Goal: Entertainment & Leisure: Consume media (video, audio)

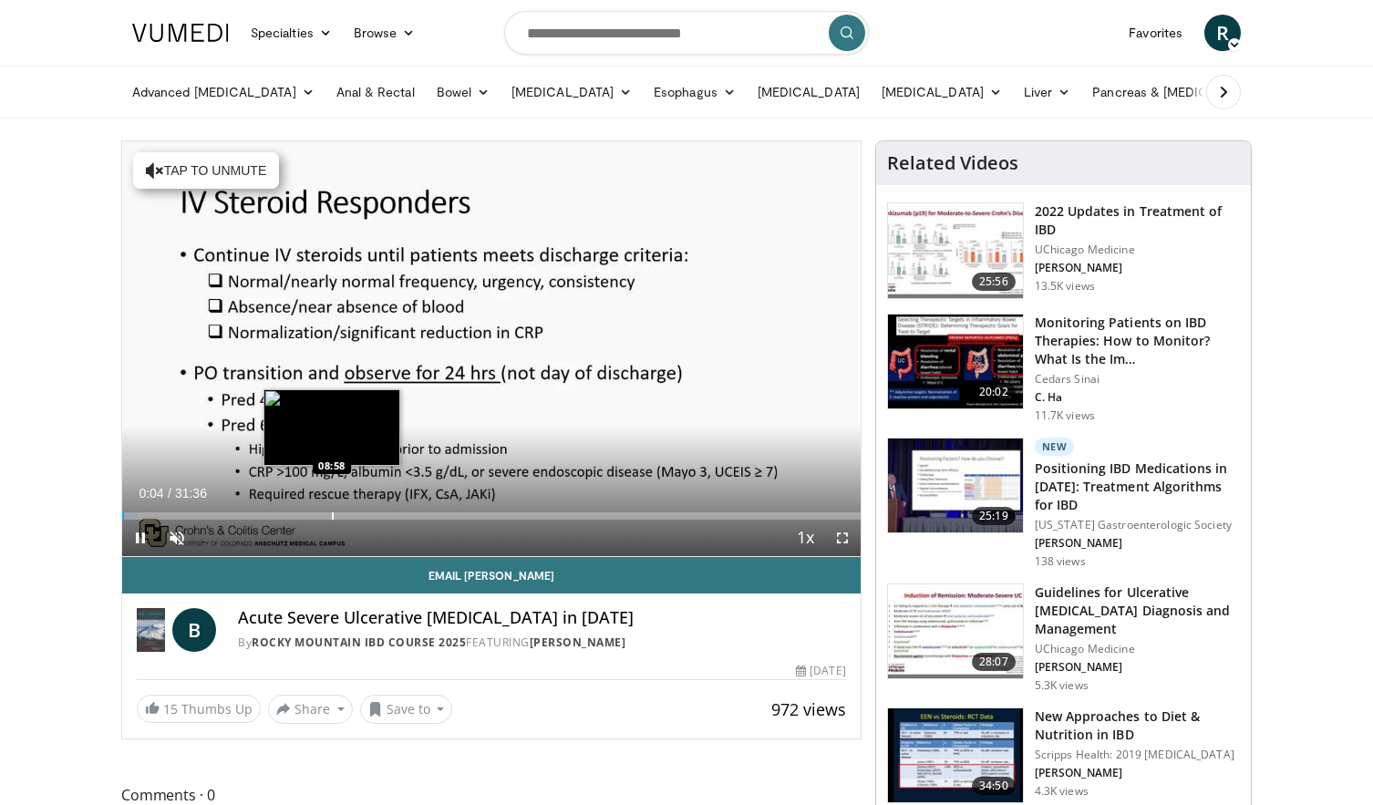
click at [332, 510] on div "Loaded : 2.09% 00:04 08:58" at bounding box center [491, 510] width 739 height 17
click at [326, 517] on div "Progress Bar" at bounding box center [327, 515] width 2 height 7
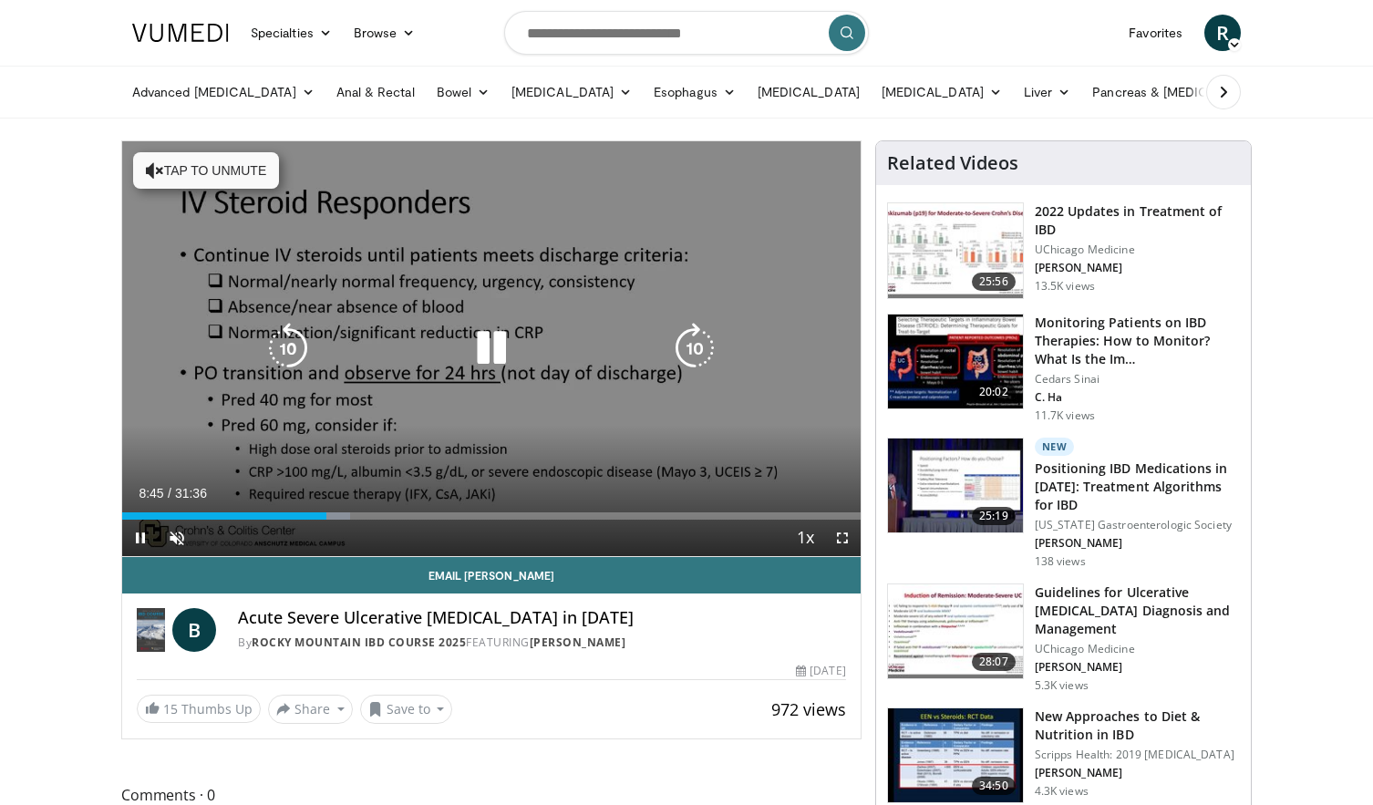
click at [491, 348] on icon "Video Player" at bounding box center [491, 348] width 51 height 51
click at [492, 345] on icon "Video Player" at bounding box center [491, 348] width 51 height 51
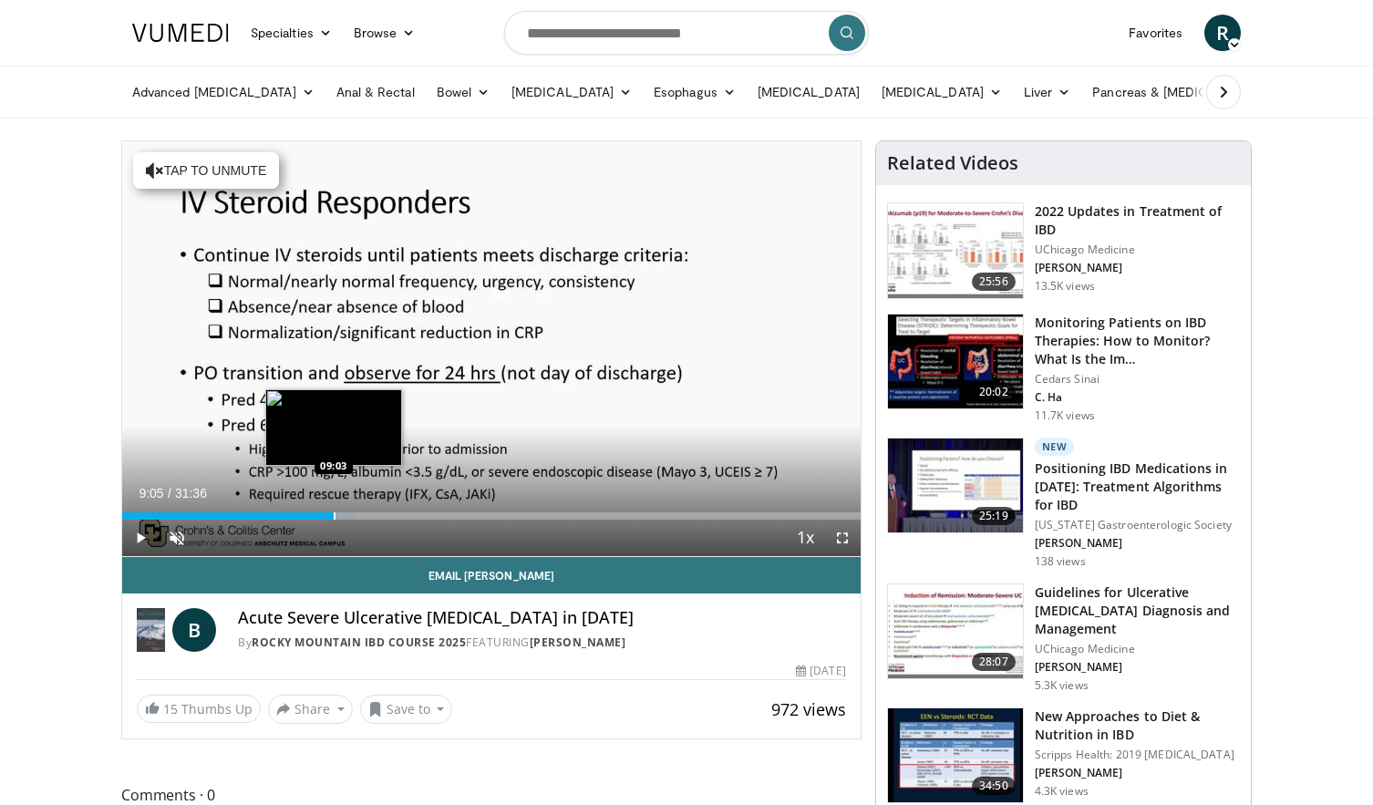
click at [335, 511] on div "Loaded : 31.39% 09:05 09:03" at bounding box center [491, 510] width 739 height 17
click at [345, 508] on div "Loaded : 32.20% 09:09 09:31" at bounding box center [491, 510] width 739 height 17
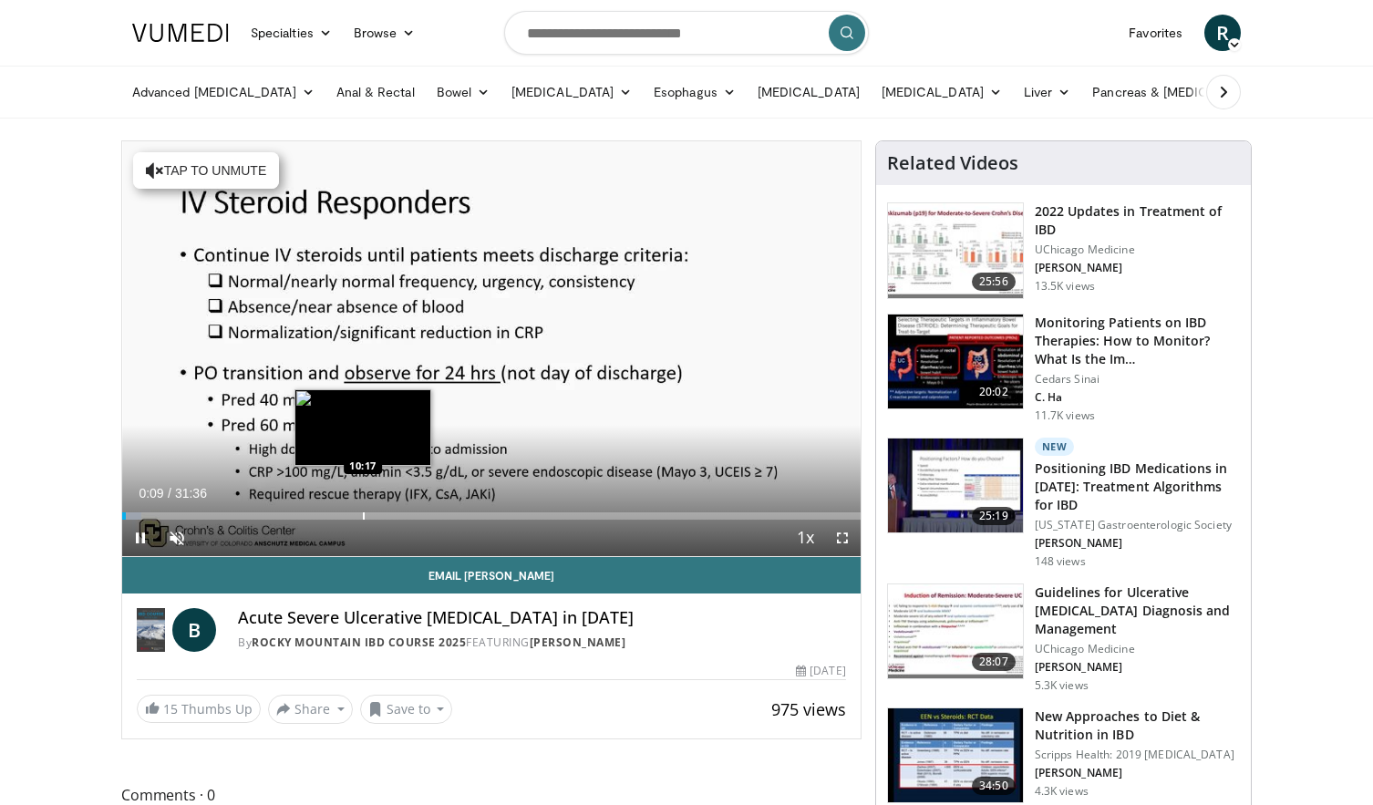
click at [363, 517] on div "Progress Bar" at bounding box center [364, 515] width 2 height 7
click at [357, 510] on div "Loaded : 36.10% 10:21 10:01" at bounding box center [491, 510] width 739 height 17
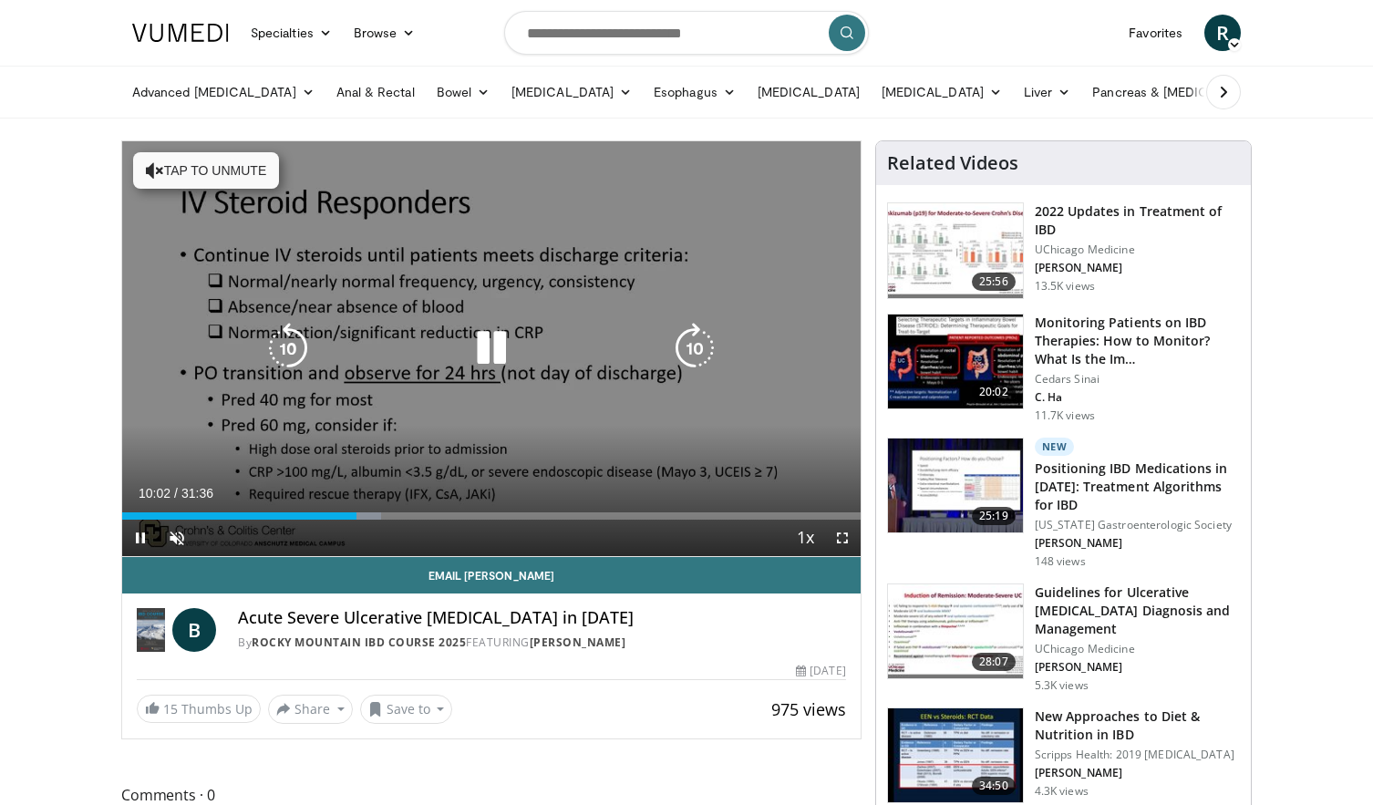
click at [485, 334] on icon "Video Player" at bounding box center [491, 348] width 51 height 51
click at [488, 339] on icon "Video Player" at bounding box center [491, 348] width 51 height 51
click at [492, 339] on icon "Video Player" at bounding box center [491, 348] width 51 height 51
